Goal: Find specific page/section: Find specific page/section

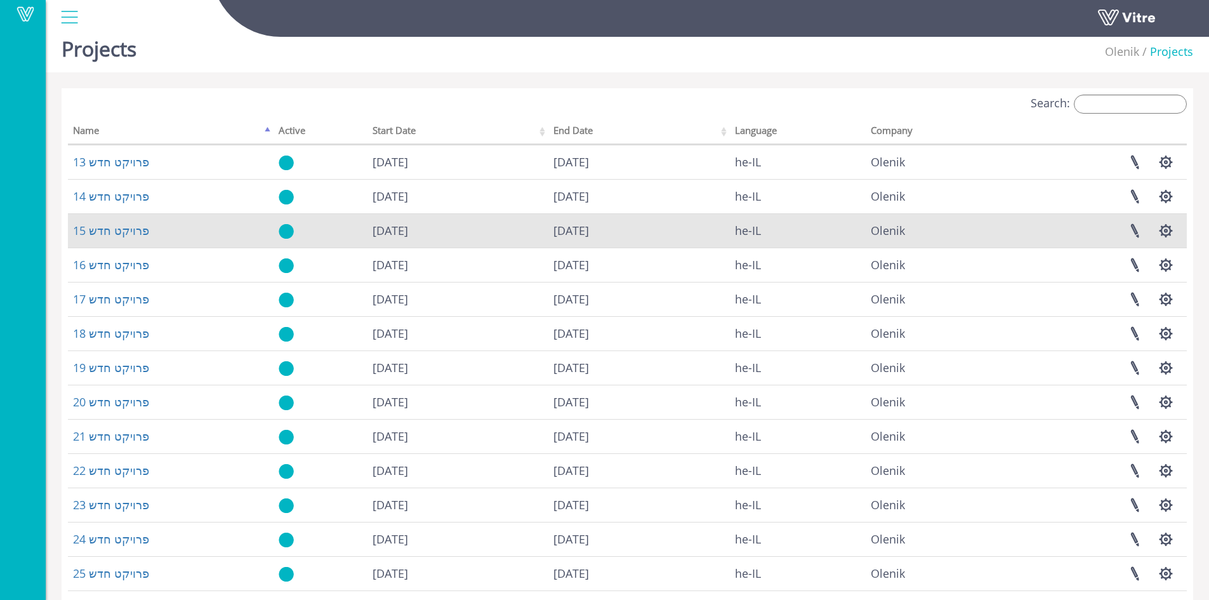
scroll to position [16, 0]
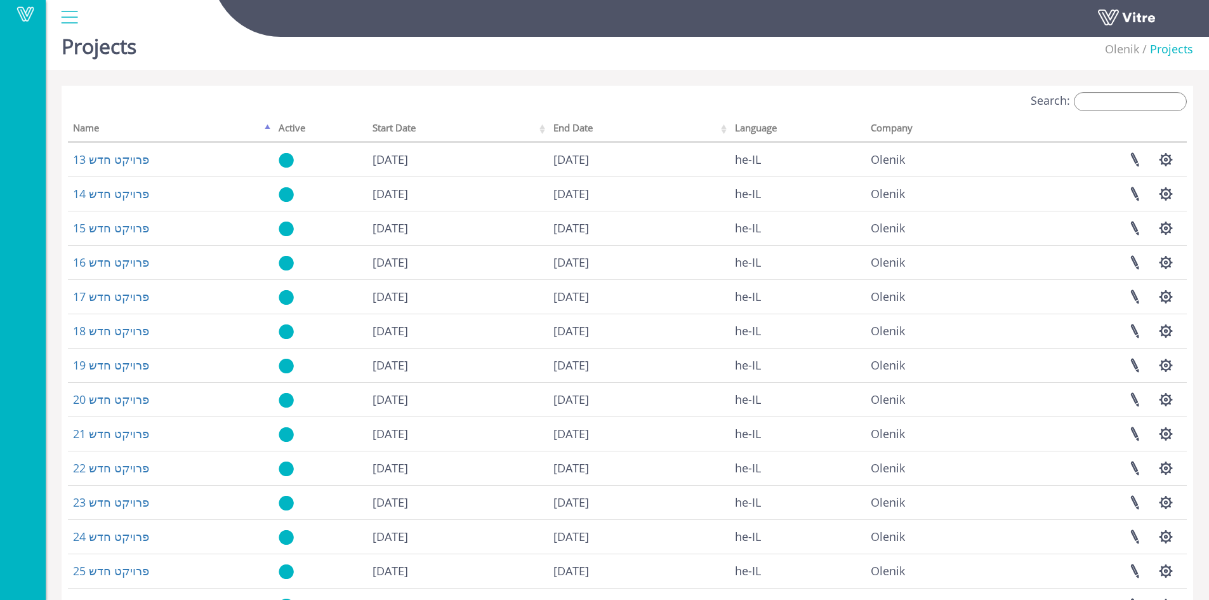
click at [69, 19] on div at bounding box center [69, 17] width 29 height 34
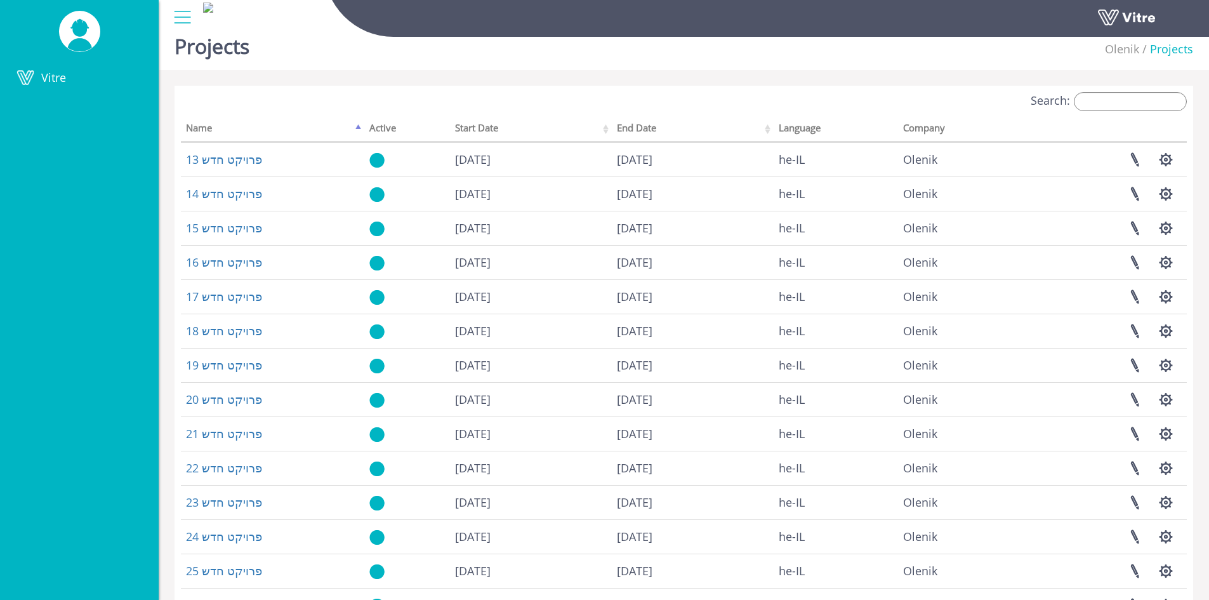
click at [181, 20] on div at bounding box center [182, 17] width 29 height 34
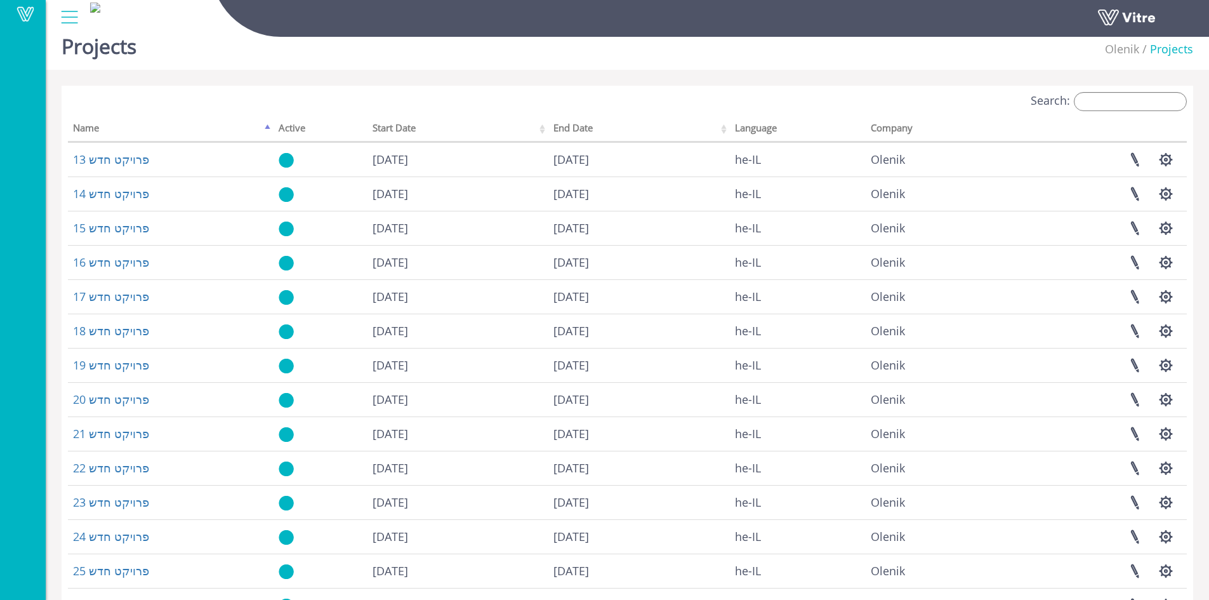
click at [75, 11] on div at bounding box center [69, 17] width 29 height 34
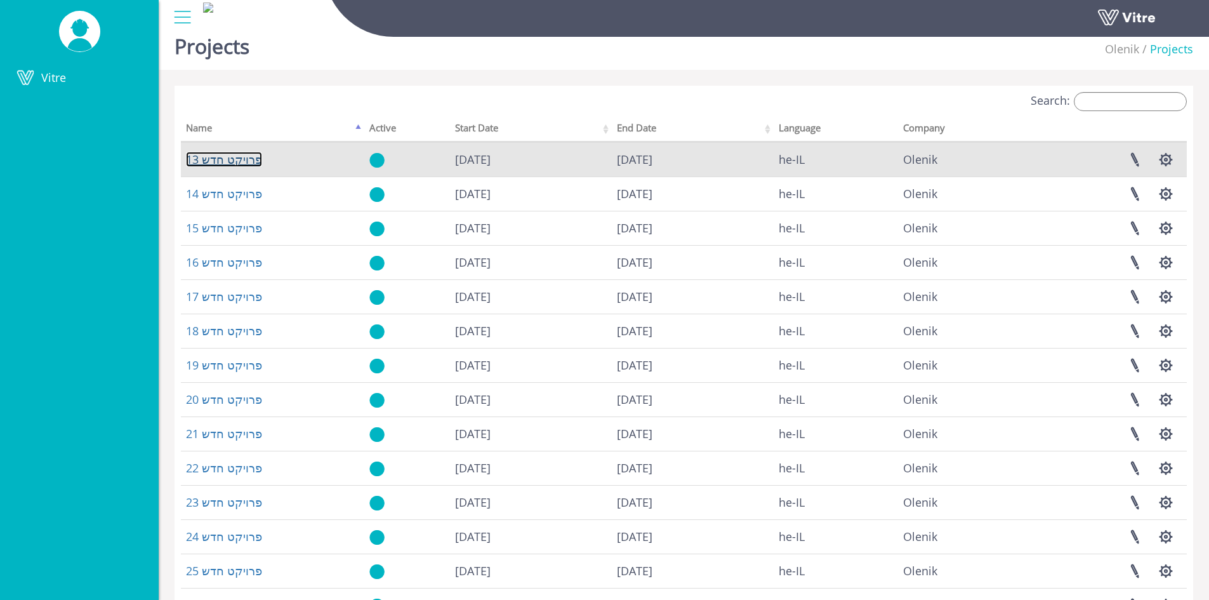
click at [237, 161] on link "פרויקט חדש 13" at bounding box center [224, 159] width 76 height 15
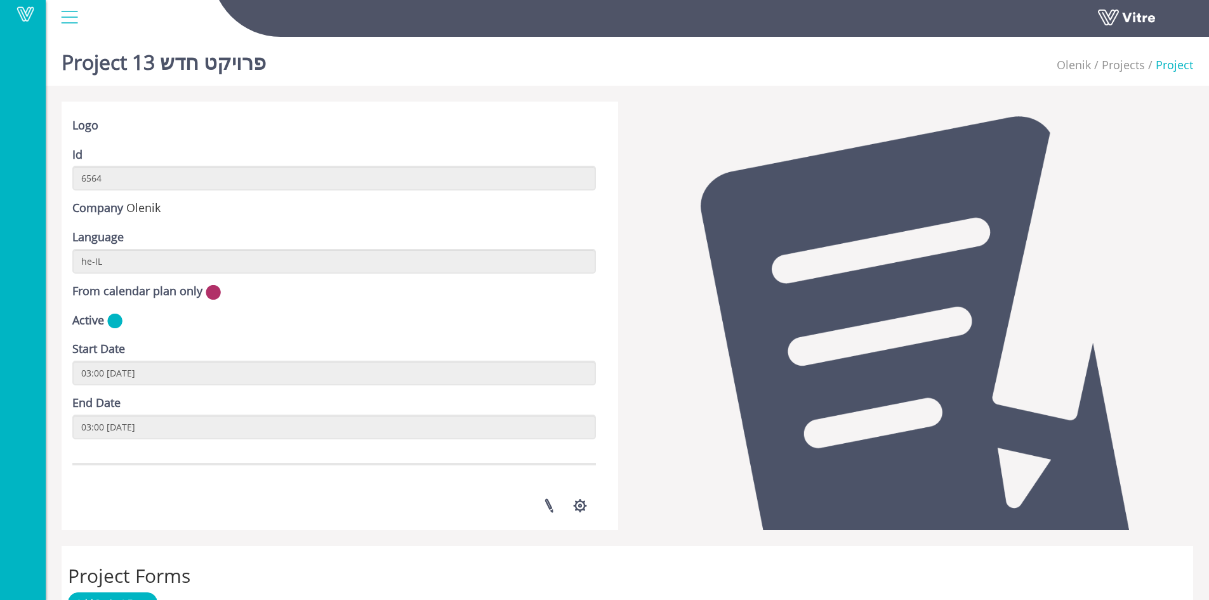
click at [72, 20] on div at bounding box center [69, 17] width 29 height 34
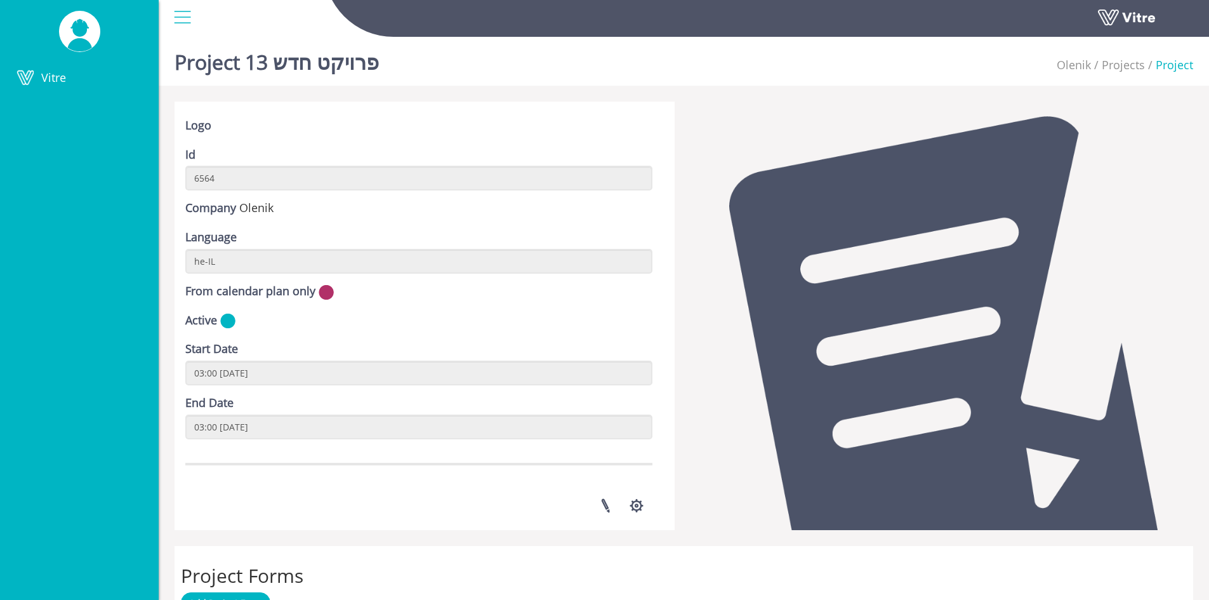
click at [185, 19] on div at bounding box center [182, 17] width 29 height 34
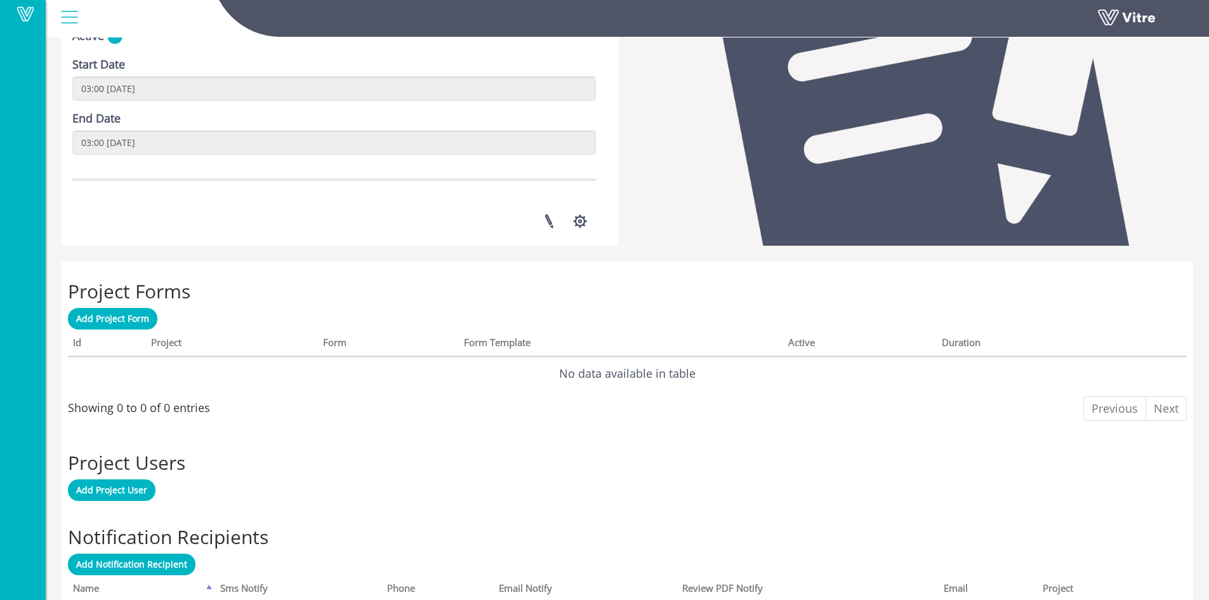
scroll to position [379, 0]
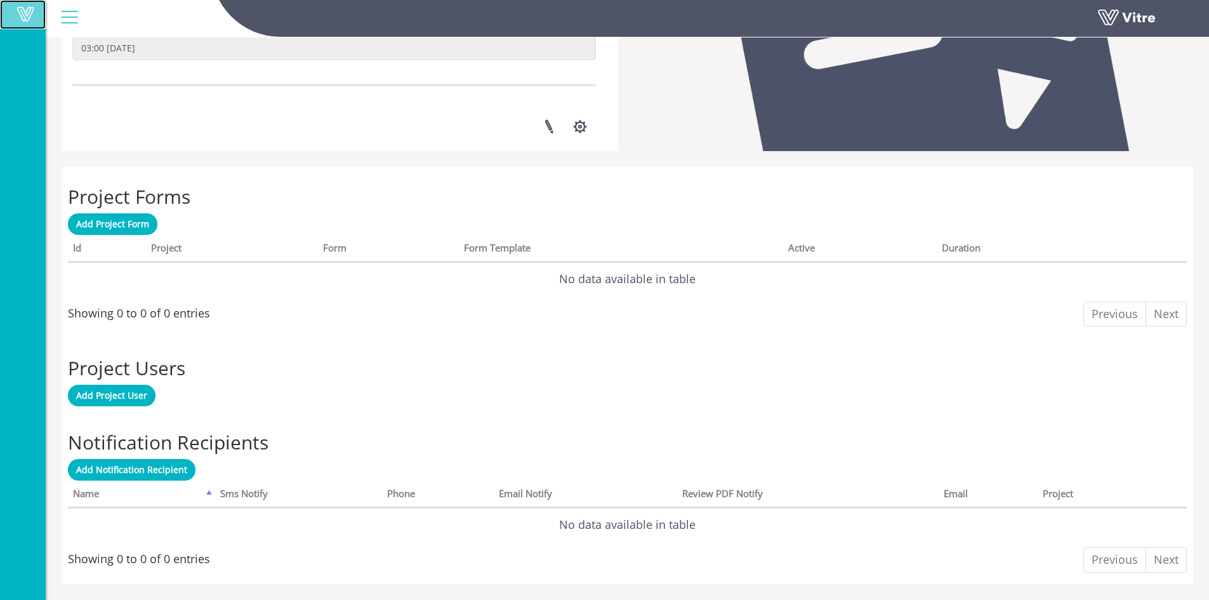
click at [15, 8] on span at bounding box center [26, 13] width 32 height 15
